Goal: Obtain resource: Obtain resource

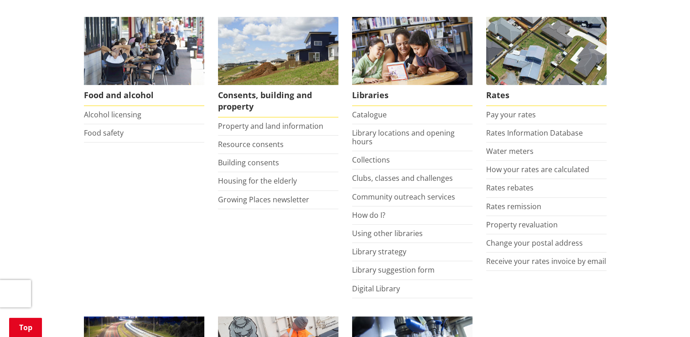
scroll to position [367, 0]
click at [230, 145] on link "Resource consents" at bounding box center [251, 144] width 66 height 10
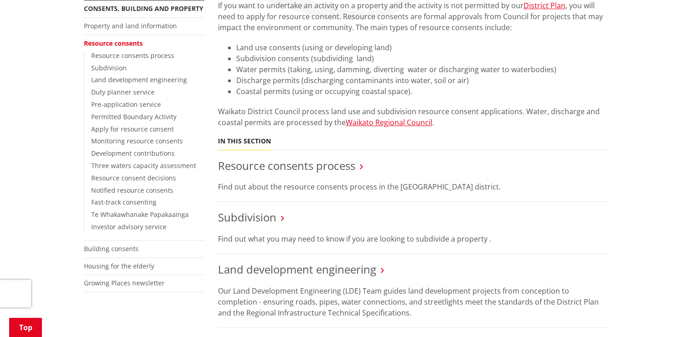
scroll to position [188, 0]
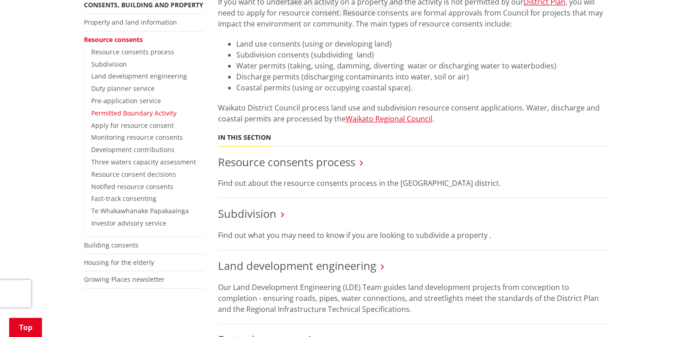
click at [137, 114] on link "Permitted Boundary Activity" at bounding box center [133, 113] width 85 height 9
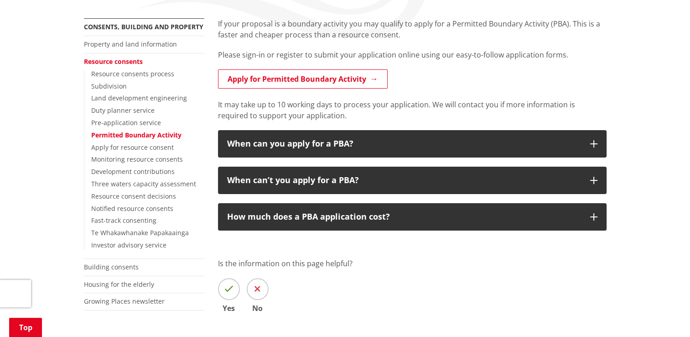
scroll to position [166, 0]
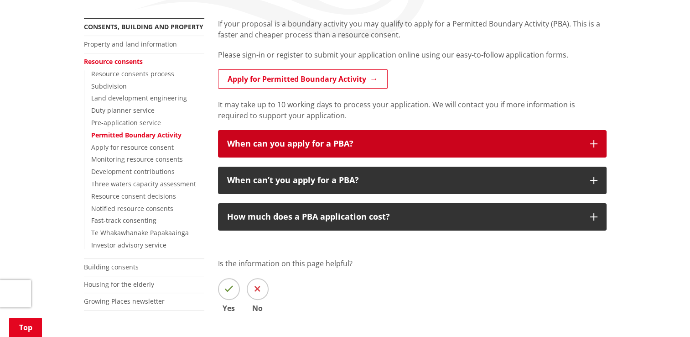
click at [595, 142] on icon "button" at bounding box center [593, 143] width 7 height 7
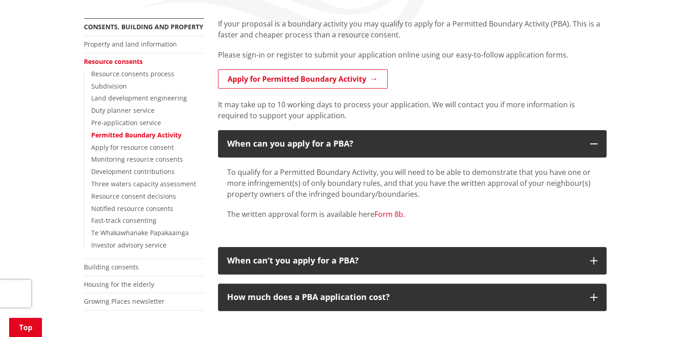
click at [386, 213] on link "Form 8b" at bounding box center [388, 214] width 29 height 10
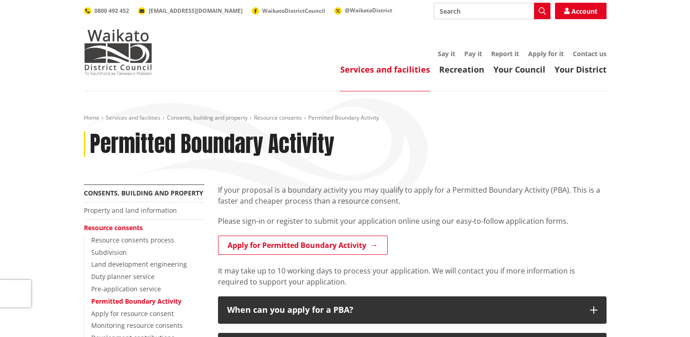
scroll to position [166, 0]
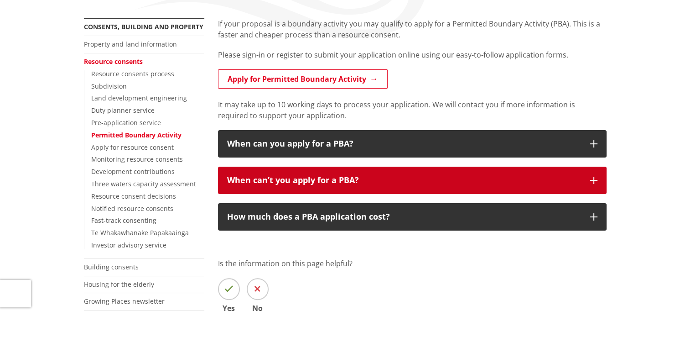
click at [595, 179] on icon "button" at bounding box center [593, 179] width 7 height 7
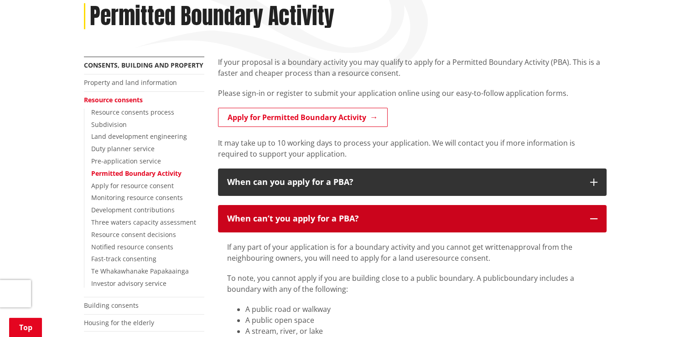
scroll to position [127, 0]
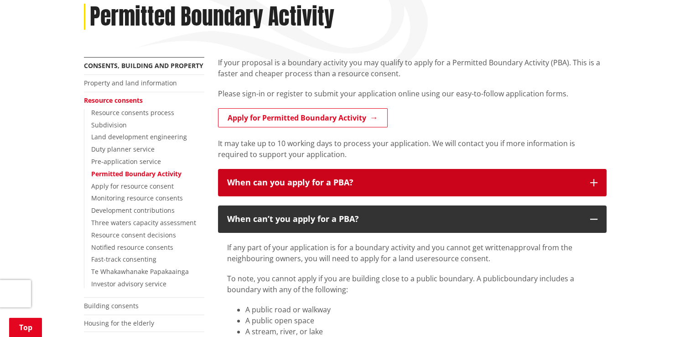
click at [596, 179] on icon "button" at bounding box center [593, 182] width 7 height 7
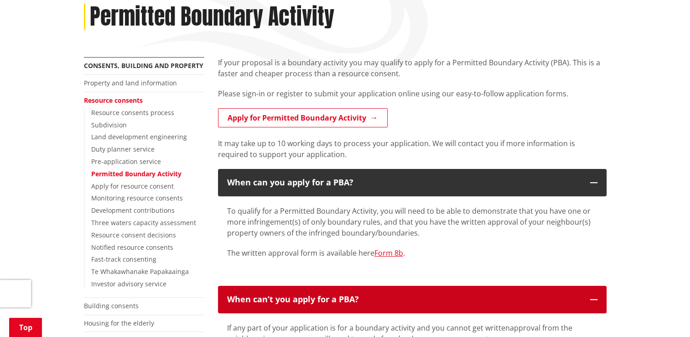
click at [597, 300] on button "When can’t you apply for a PBA?" at bounding box center [412, 298] width 388 height 27
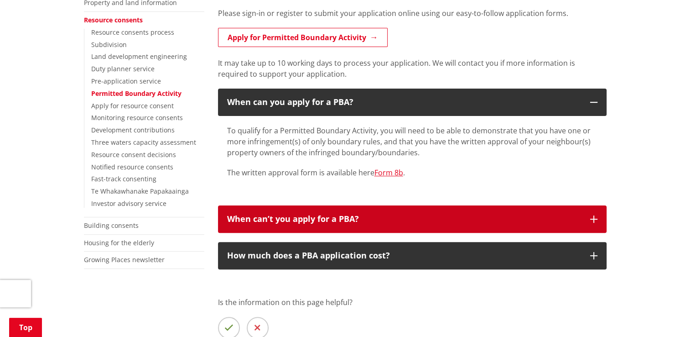
scroll to position [221, 0]
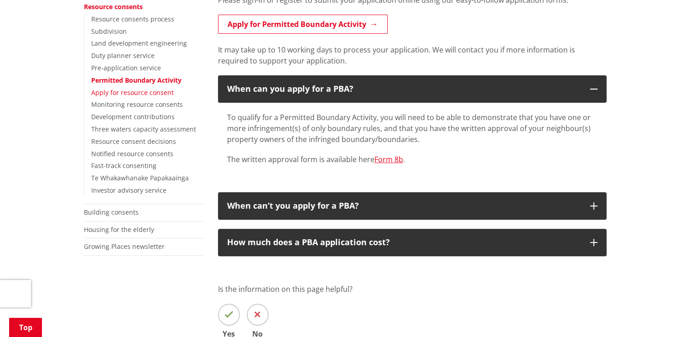
click at [144, 94] on link "Apply for resource consent" at bounding box center [132, 92] width 83 height 9
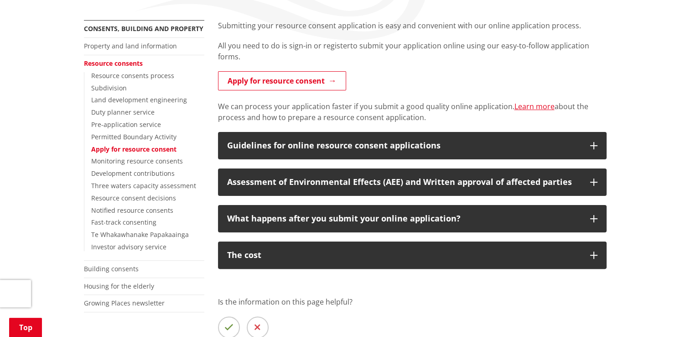
scroll to position [170, 0]
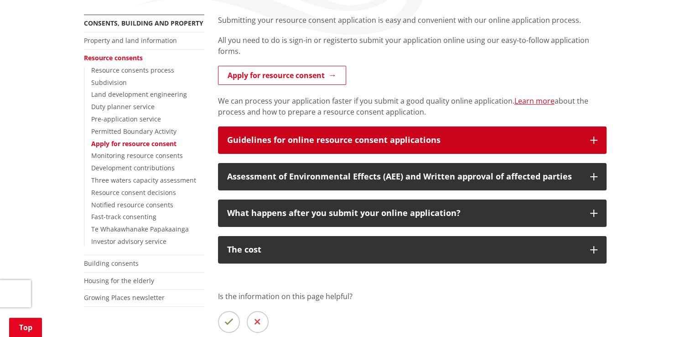
click at [596, 140] on icon "button" at bounding box center [593, 139] width 7 height 7
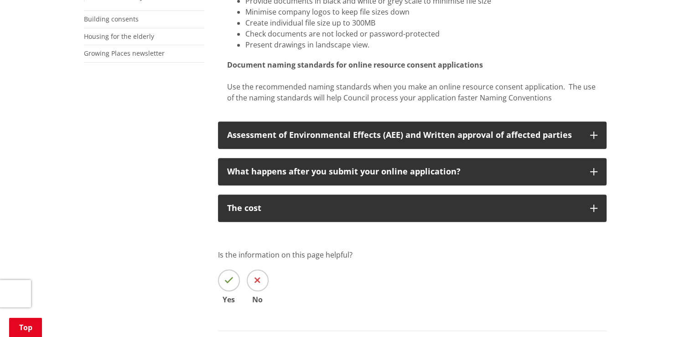
scroll to position [416, 0]
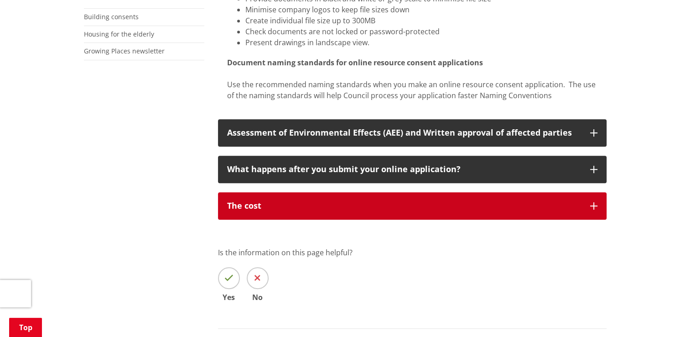
click at [595, 205] on icon "button" at bounding box center [593, 205] width 7 height 7
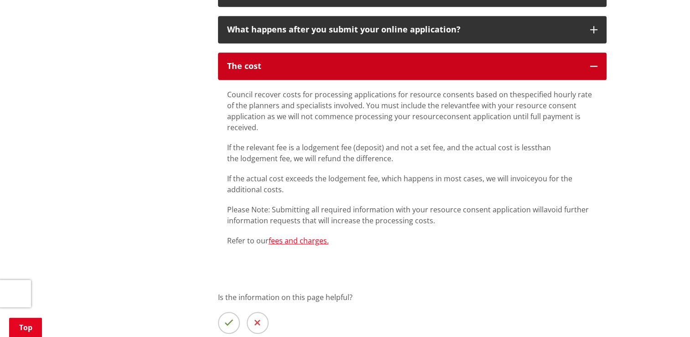
scroll to position [554, 0]
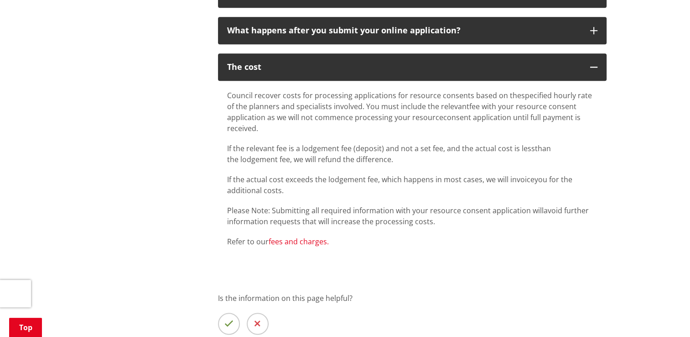
click at [275, 242] on link "fees and charges." at bounding box center [299, 241] width 60 height 10
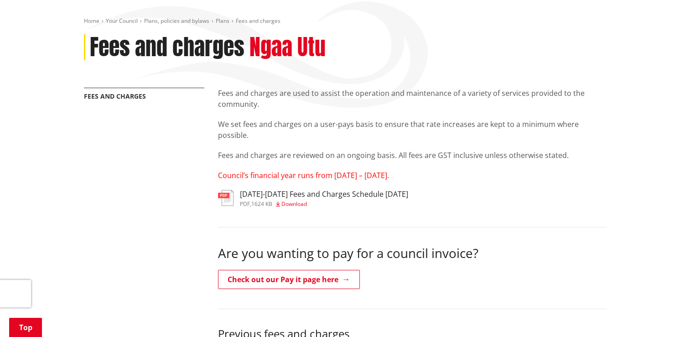
scroll to position [98, 0]
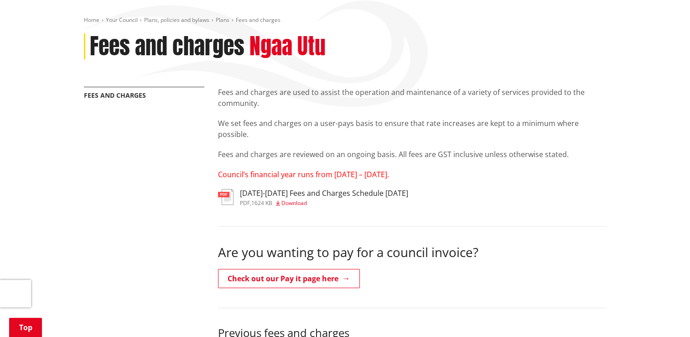
click at [227, 197] on img at bounding box center [226, 197] width 16 height 16
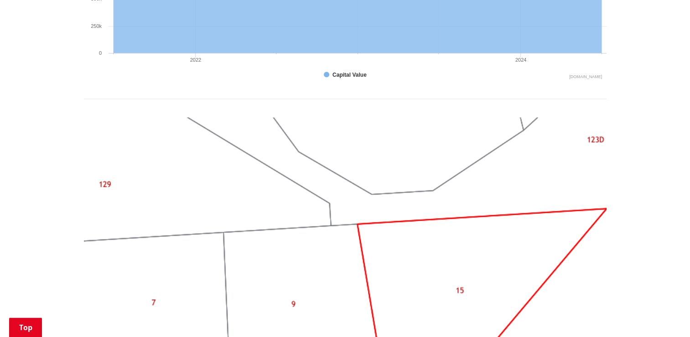
scroll to position [689, 0]
